Goal: Task Accomplishment & Management: Manage account settings

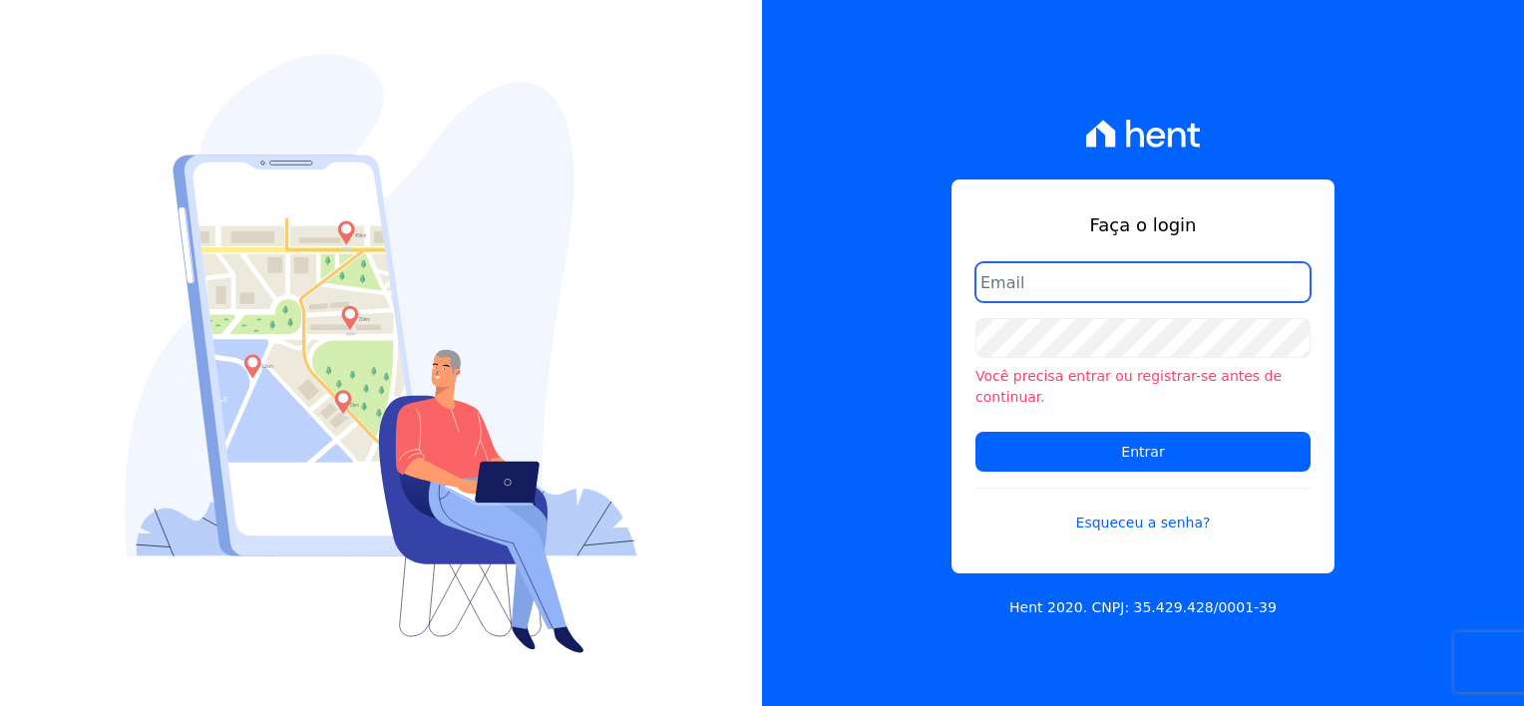
click at [1027, 302] on input "email" at bounding box center [1143, 282] width 335 height 40
type input "[PERSON_NAME][EMAIL_ADDRESS][DOMAIN_NAME]"
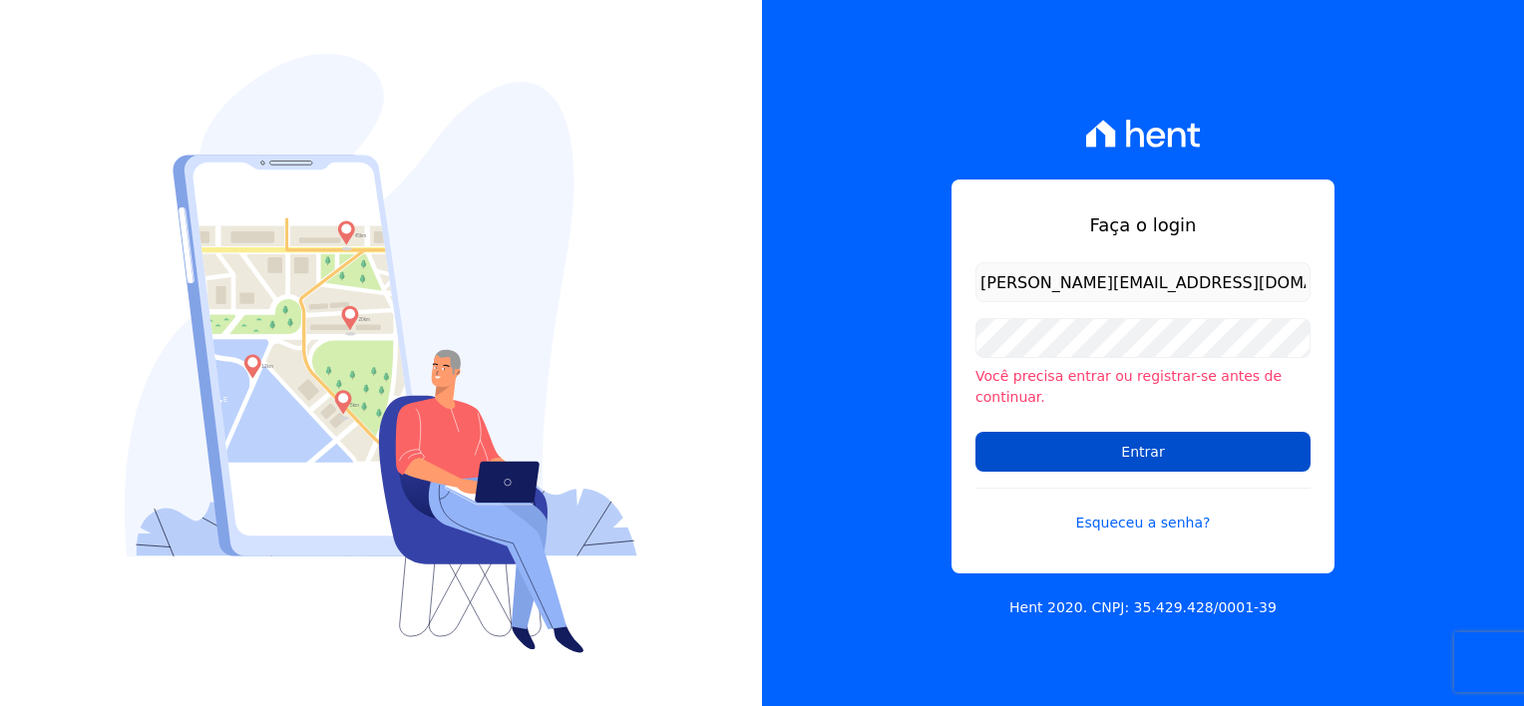
click at [1046, 432] on input "Entrar" at bounding box center [1143, 452] width 335 height 40
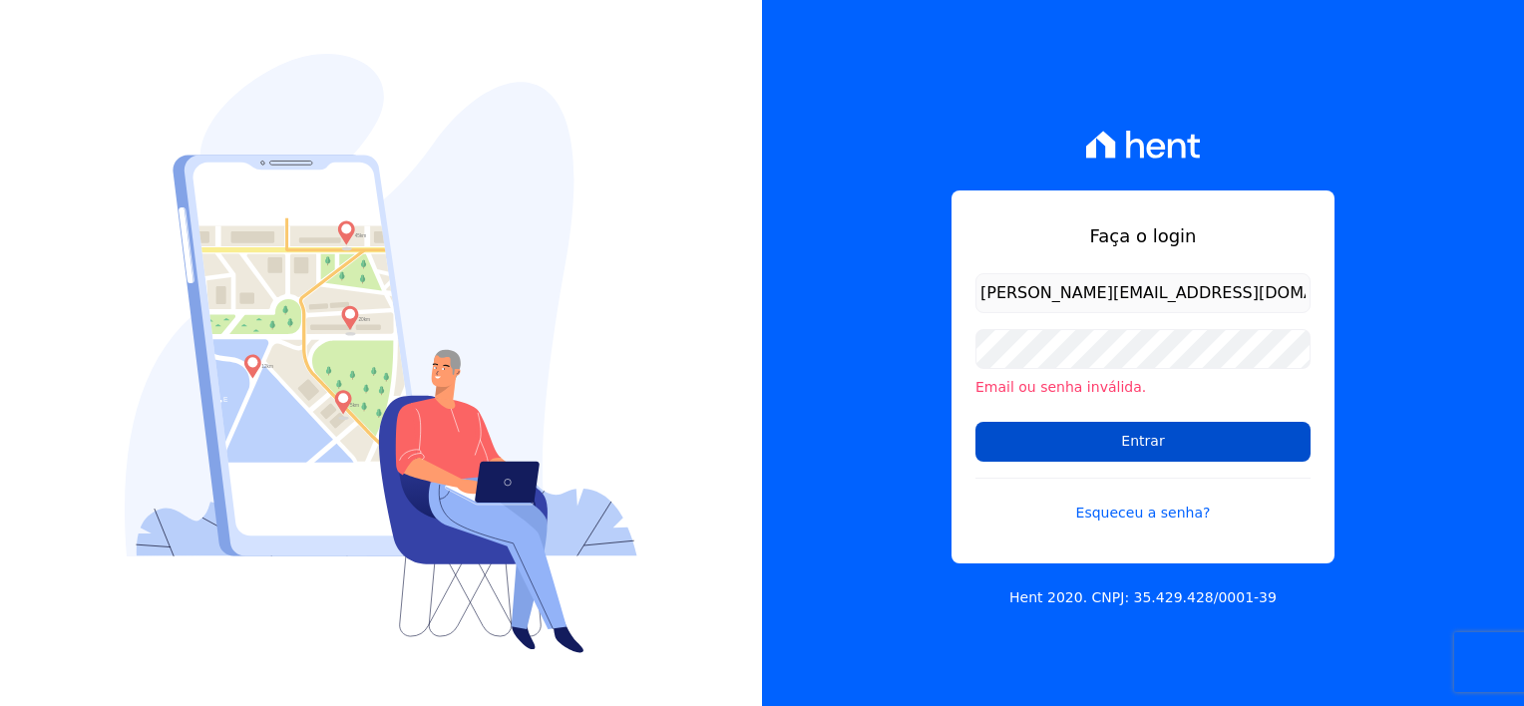
click at [1039, 431] on input "Entrar" at bounding box center [1143, 442] width 335 height 40
click at [1042, 439] on input "Entrar" at bounding box center [1143, 442] width 335 height 40
